Goal: Navigation & Orientation: Find specific page/section

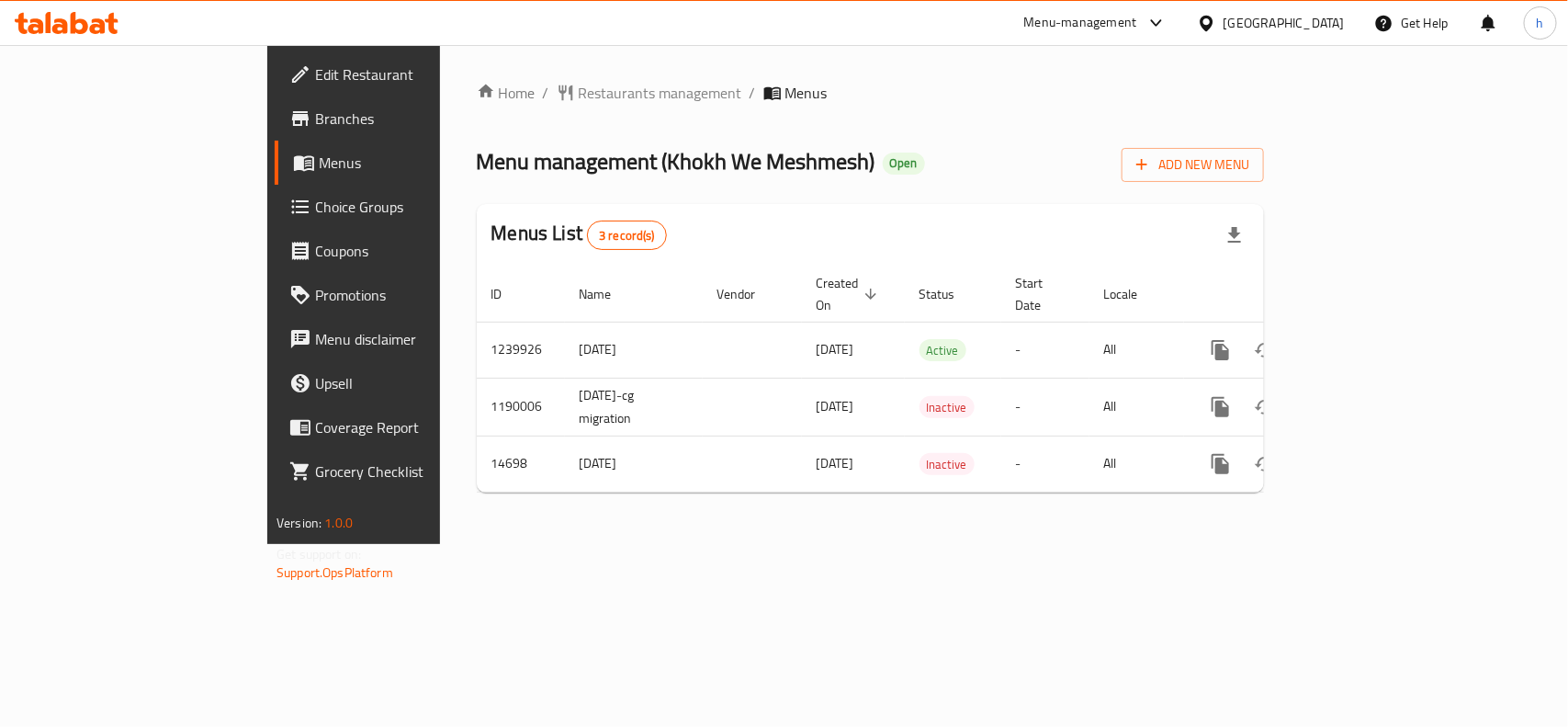
click at [1326, 16] on div "[GEOGRAPHIC_DATA]" at bounding box center [1284, 23] width 121 height 20
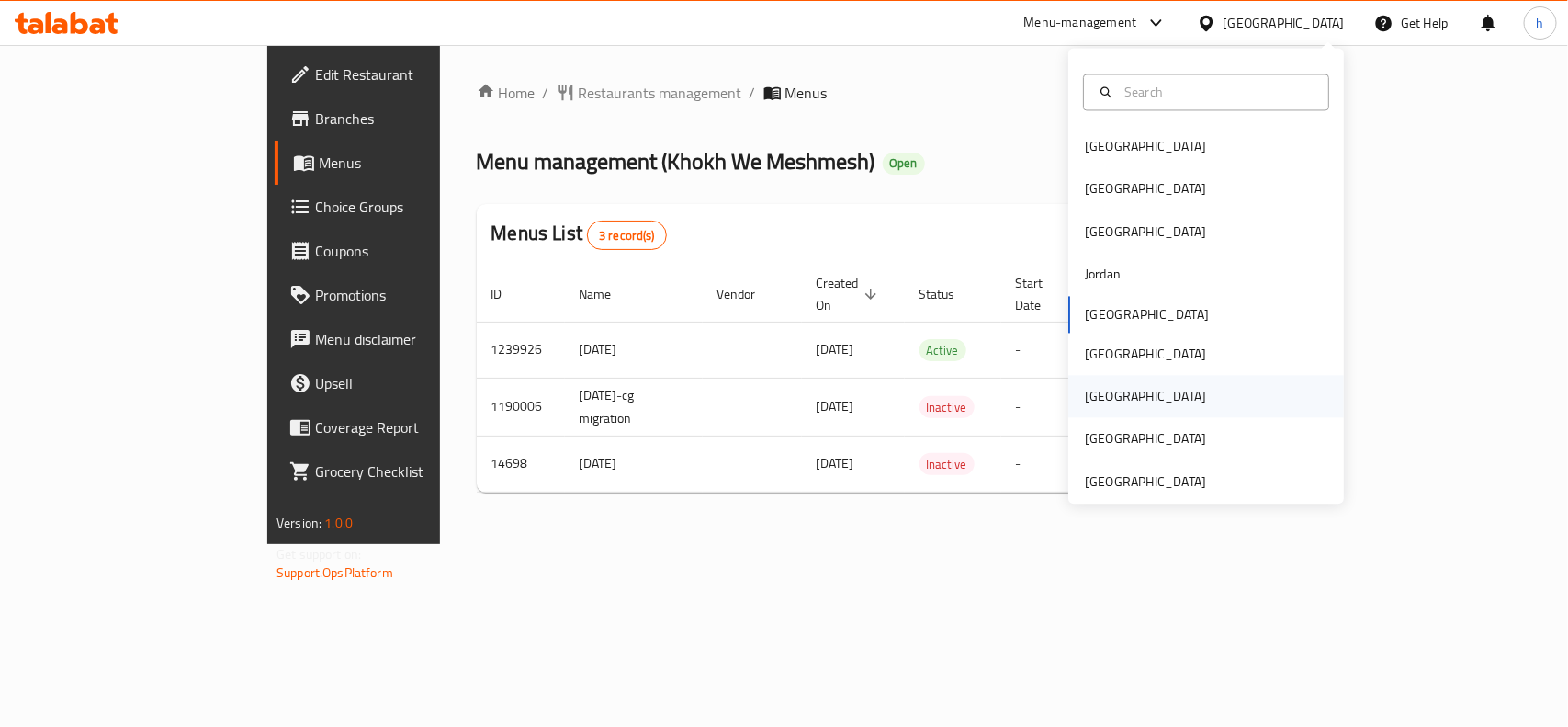
click at [1102, 392] on div "[GEOGRAPHIC_DATA]" at bounding box center [1145, 396] width 150 height 42
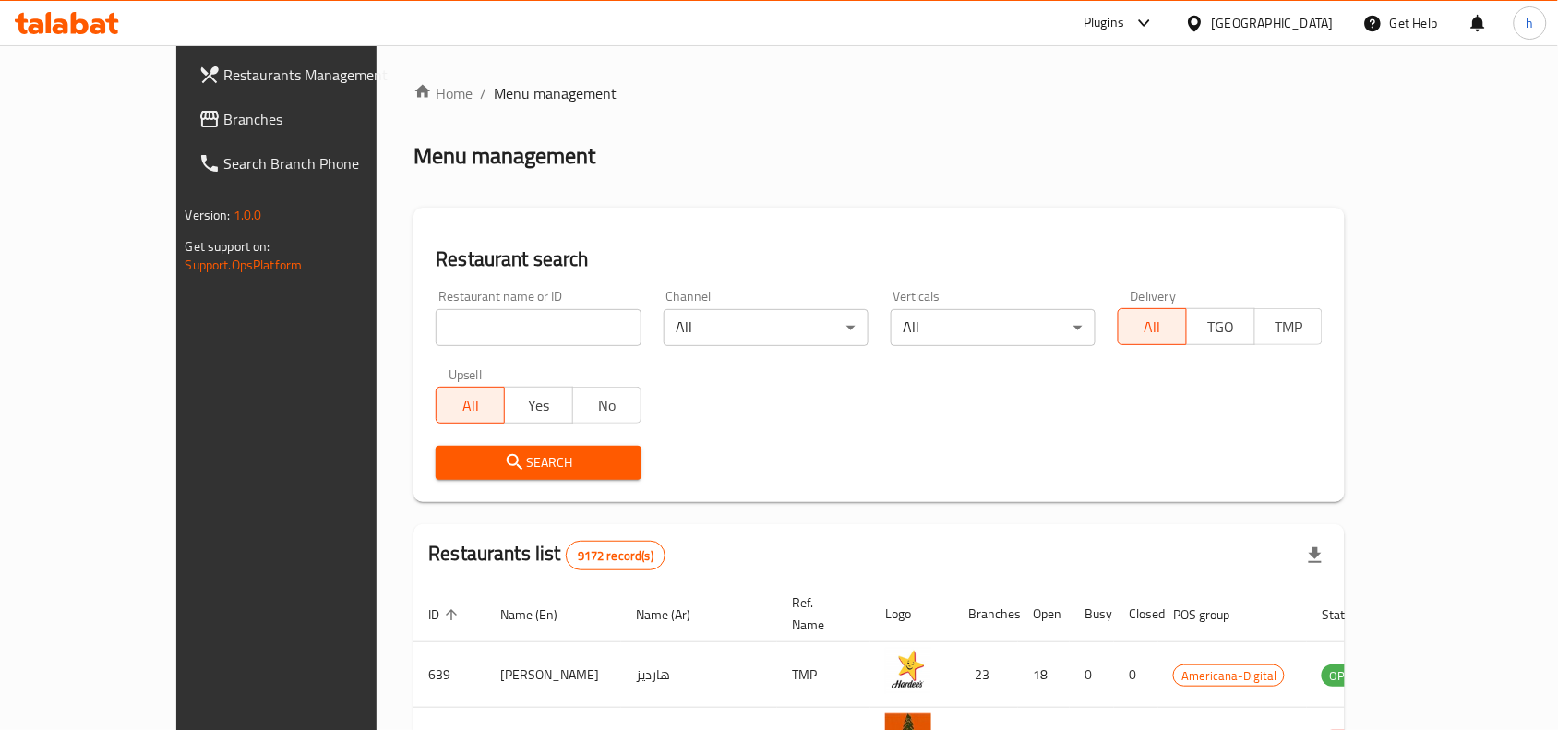
click at [846, 185] on div "Home / Menu management Menu management Restaurant search Restaurant name or ID …" at bounding box center [878, 646] width 931 height 1129
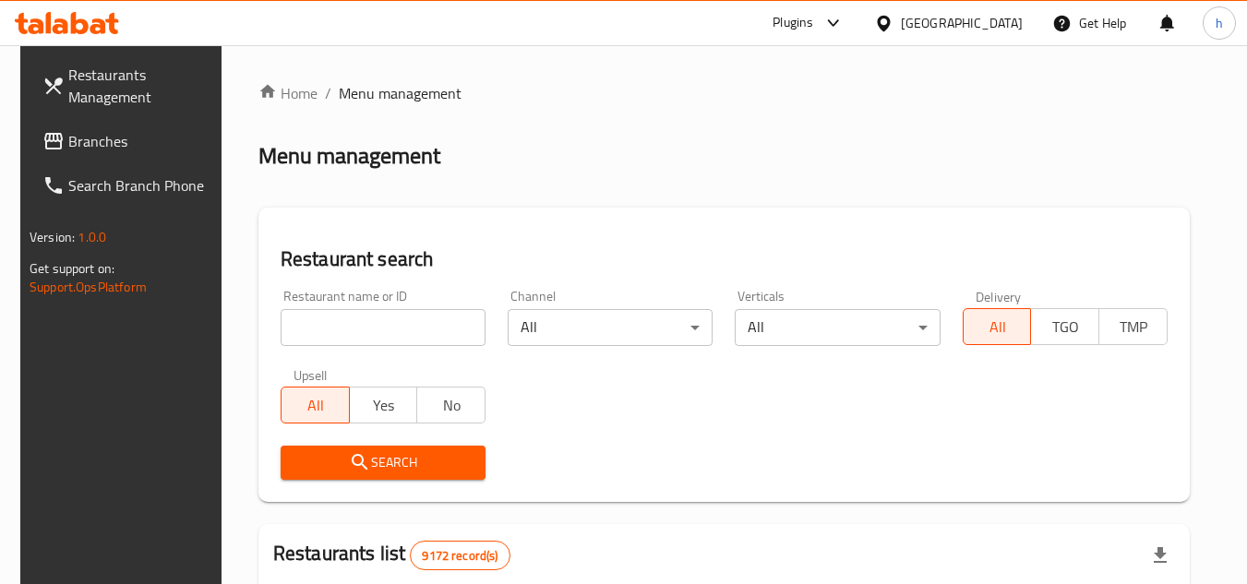
click at [677, 148] on div "Menu management" at bounding box center [723, 156] width 931 height 30
click at [1011, 22] on div "Qatar" at bounding box center [962, 23] width 122 height 20
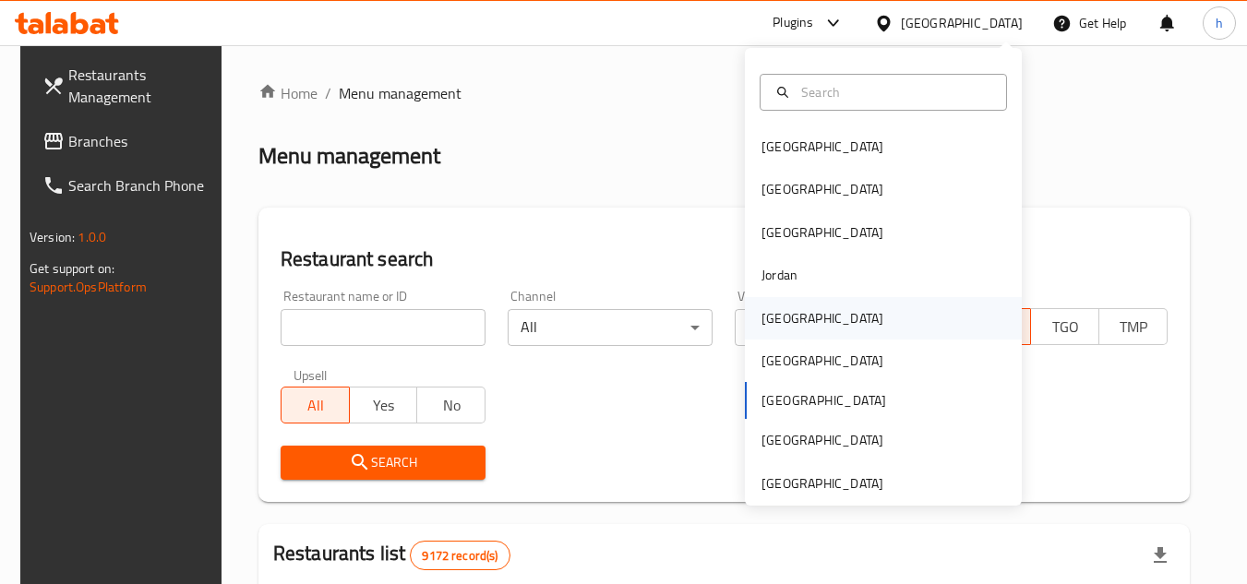
click at [780, 321] on div "[GEOGRAPHIC_DATA]" at bounding box center [822, 318] width 122 height 20
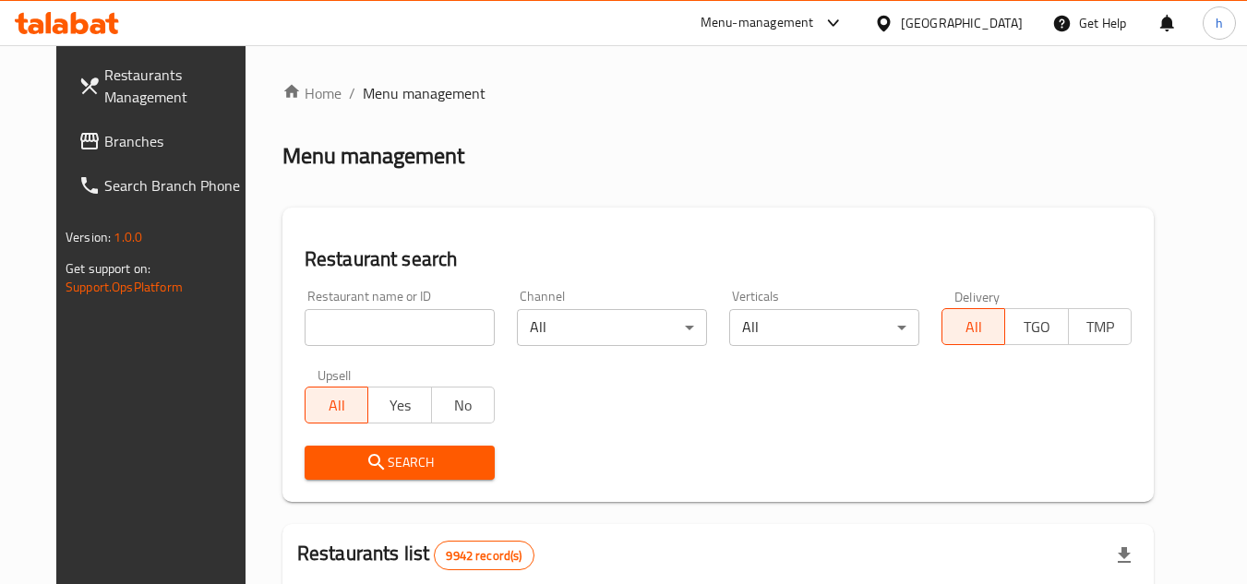
click at [150, 146] on span "Branches" at bounding box center [177, 141] width 146 height 22
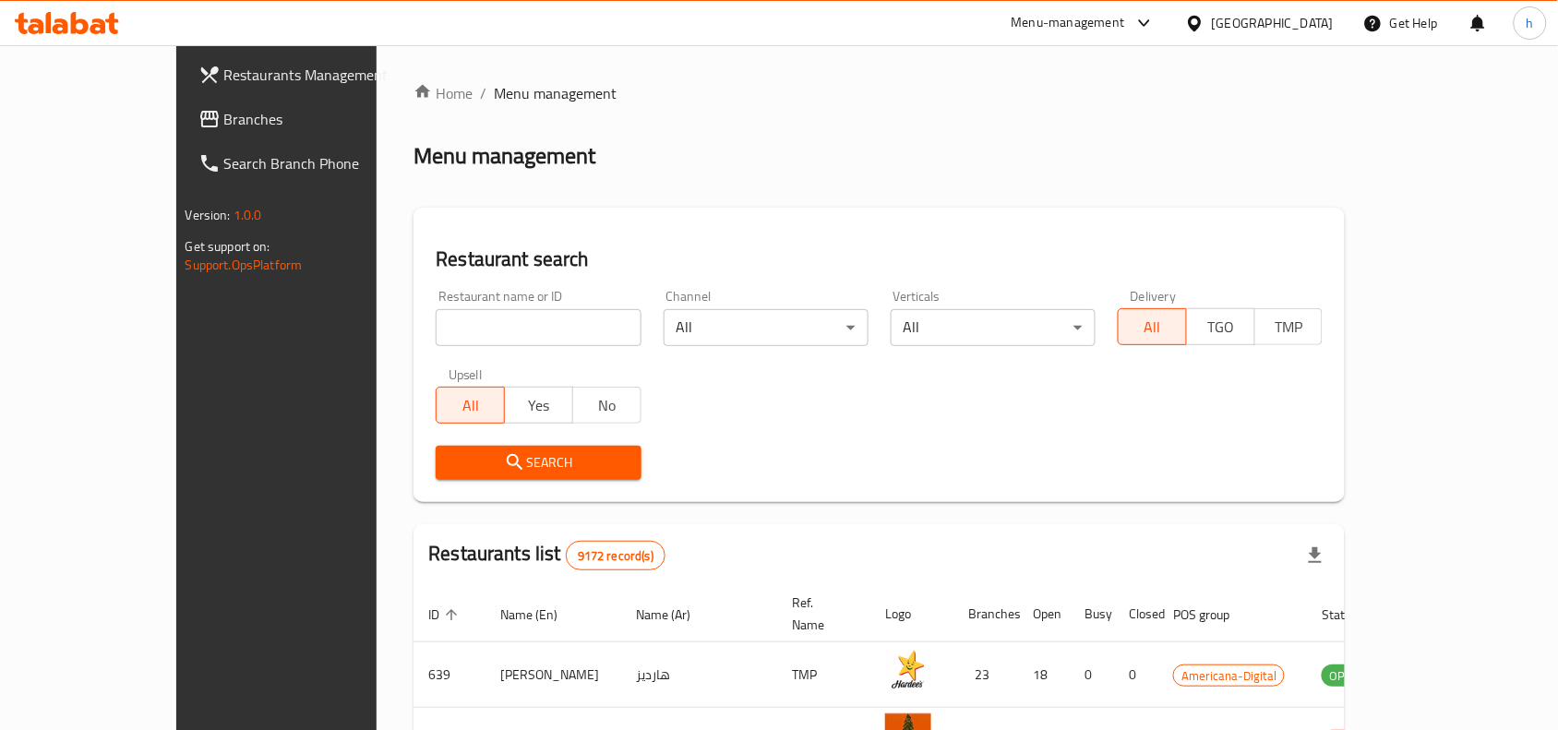
click at [1125, 28] on div "Menu-management" at bounding box center [1068, 23] width 114 height 22
click at [1061, 126] on div "Global Quality Control Center" at bounding box center [1068, 124] width 162 height 20
